Goal: Communication & Community: Answer question/provide support

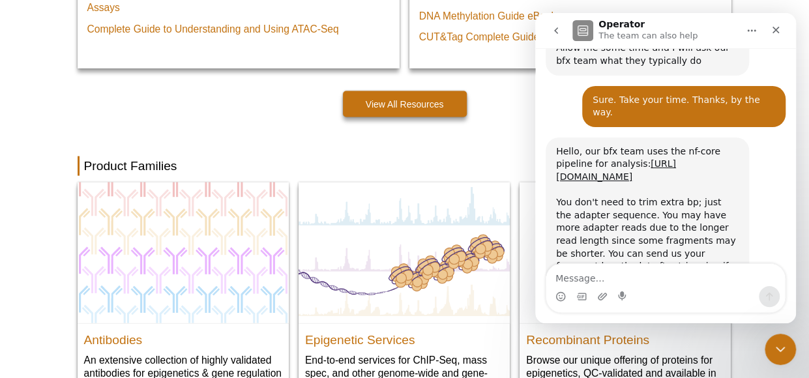
scroll to position [574, 0]
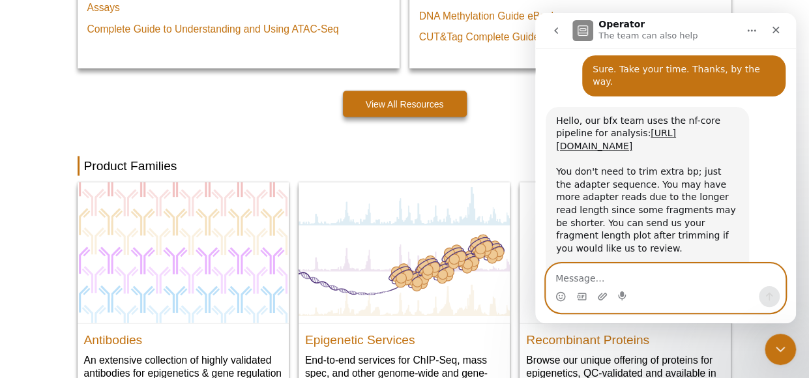
click at [680, 278] on textarea "Message…" at bounding box center [665, 275] width 239 height 22
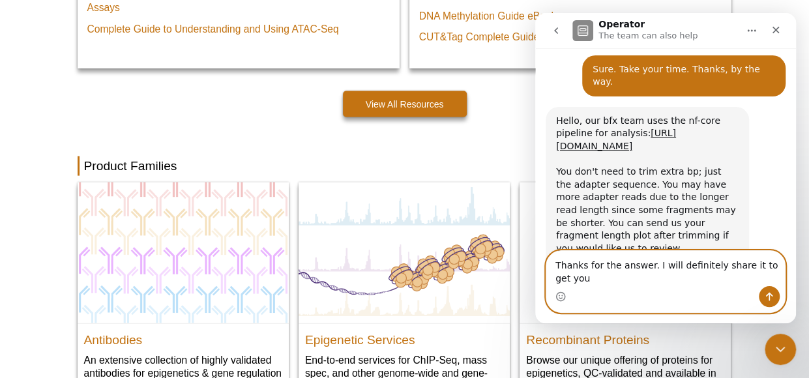
scroll to position [587, 0]
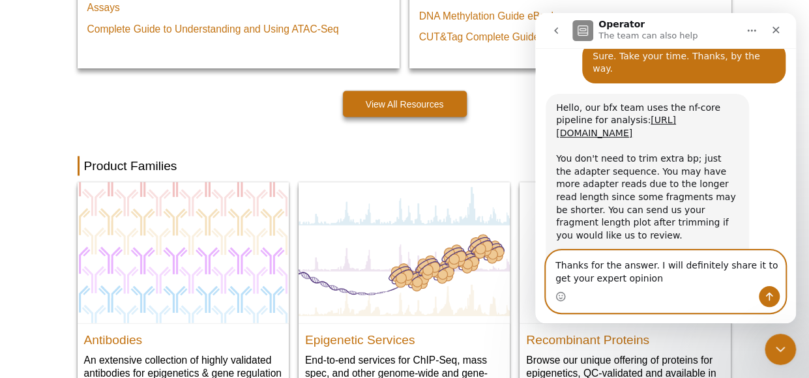
type textarea "Thanks for the answer. I will definitely share it to get your expert opinion."
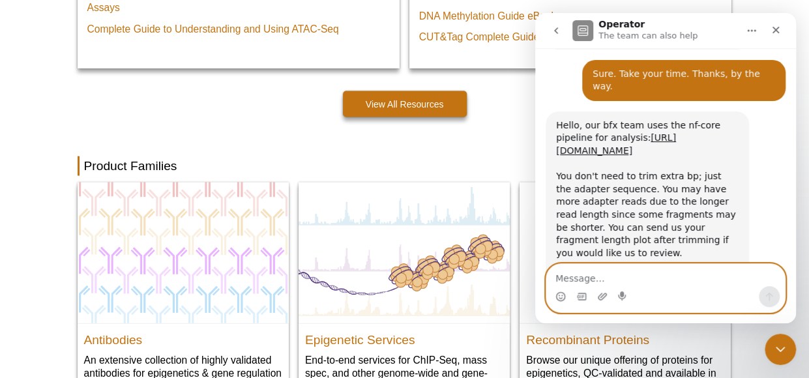
scroll to position [661, 0]
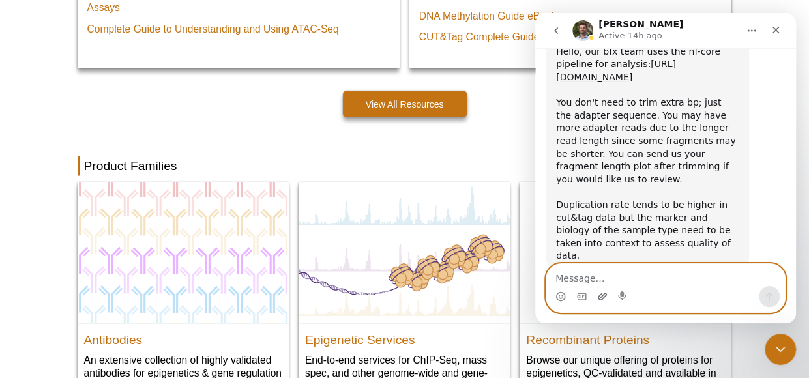
click at [602, 299] on icon "Upload attachment" at bounding box center [602, 296] width 10 height 10
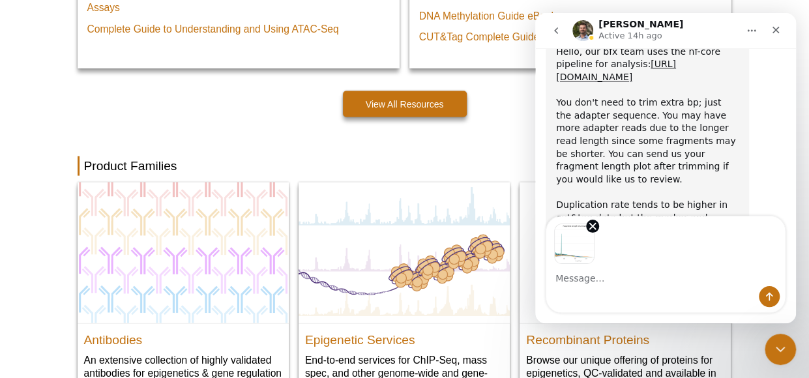
scroll to position [709, 0]
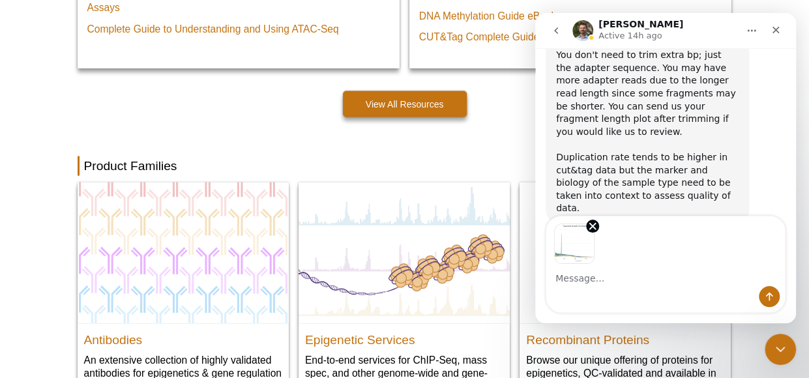
click at [646, 278] on textarea "Message…" at bounding box center [665, 275] width 239 height 22
type textarea "This is after trimming"
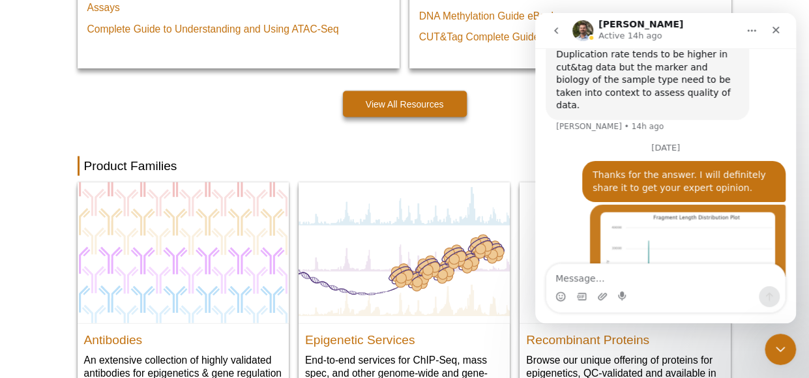
scroll to position [814, 0]
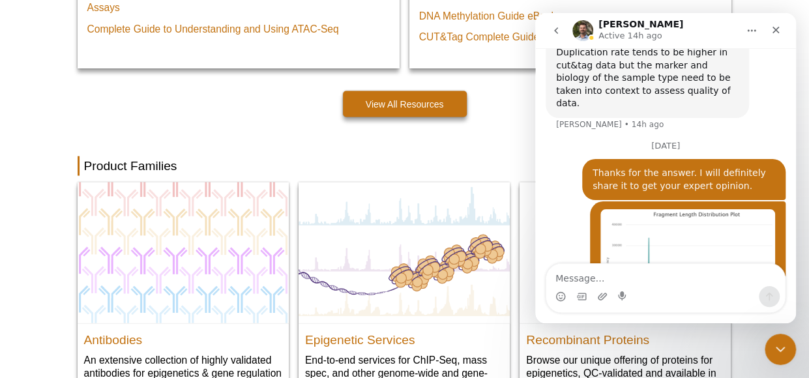
click at [671, 209] on img "user says…" at bounding box center [687, 267] width 175 height 117
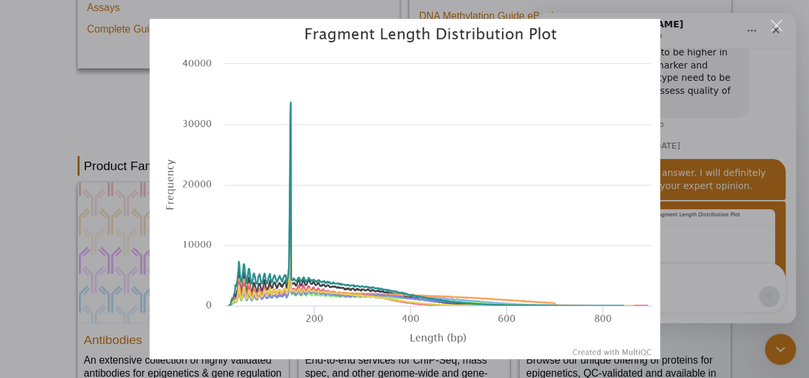
click at [775, 23] on div "Close" at bounding box center [777, 26] width 12 height 12
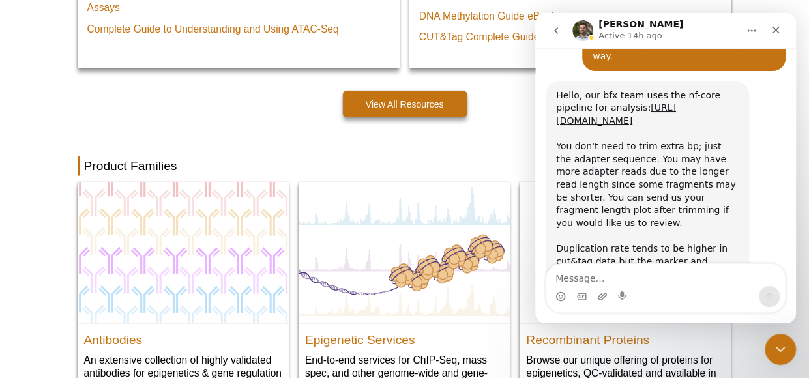
scroll to position [814, 0]
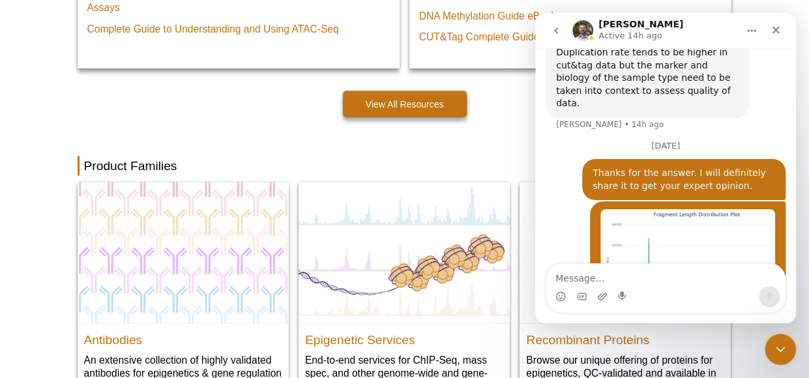
drag, startPoint x: 792, startPoint y: 201, endPoint x: 1336, endPoint y: 298, distance: 552.3
click at [750, 27] on icon "Home" at bounding box center [751, 30] width 10 height 10
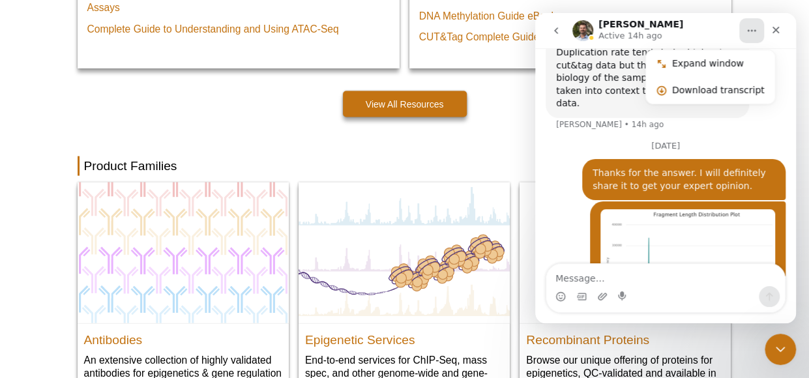
click at [750, 27] on icon "Home" at bounding box center [751, 30] width 10 height 10
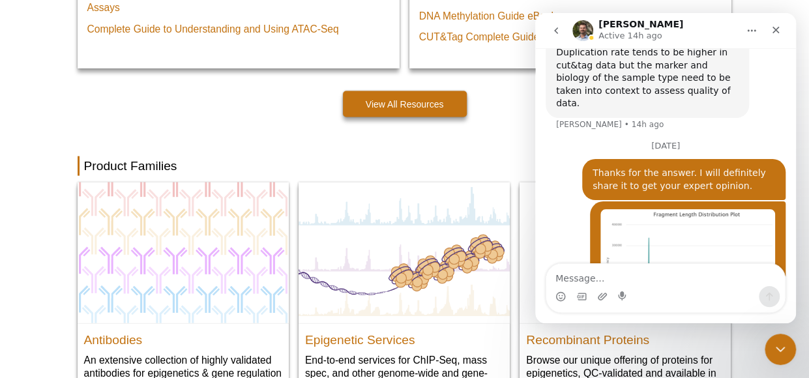
click at [473, 145] on div "Promotions Epi-Services Quote Online Events Customer Support Featured Products …" at bounding box center [405, 15] width 668 height 1947
